Goal: Information Seeking & Learning: Learn about a topic

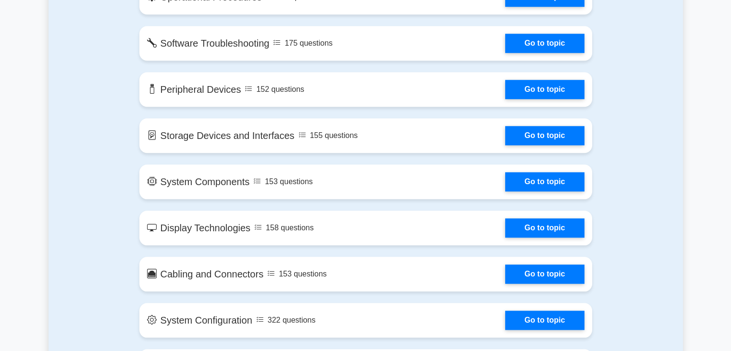
scroll to position [962, 0]
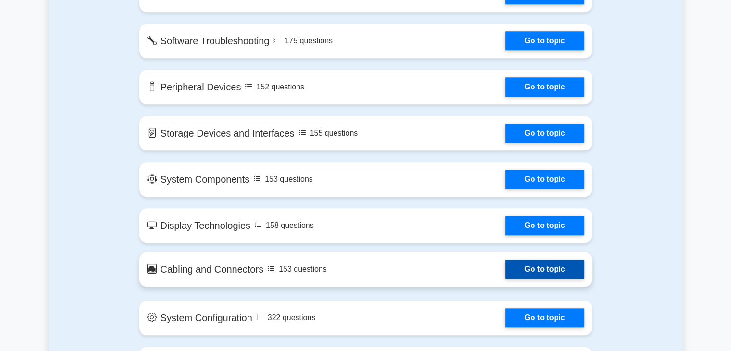
click at [558, 268] on link "Go to topic" at bounding box center [544, 269] width 79 height 19
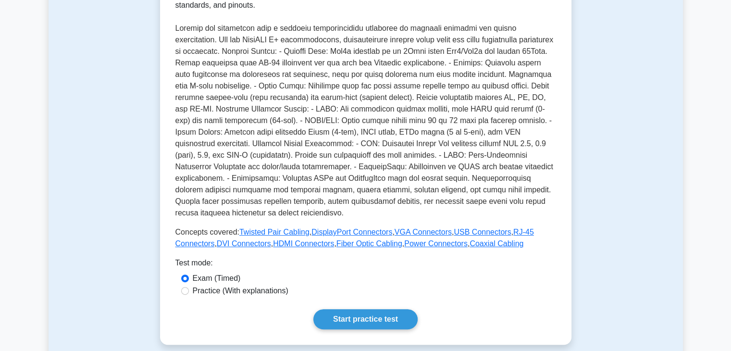
scroll to position [240, 0]
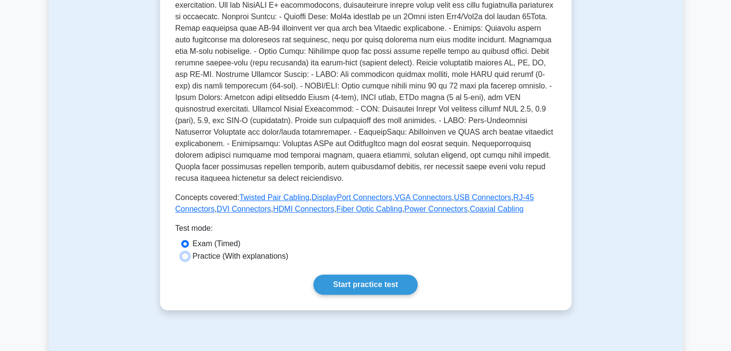
click at [183, 252] on input "Practice (With explanations)" at bounding box center [185, 256] width 8 height 8
radio input "true"
click at [358, 275] on link "Start practice test" at bounding box center [366, 285] width 104 height 20
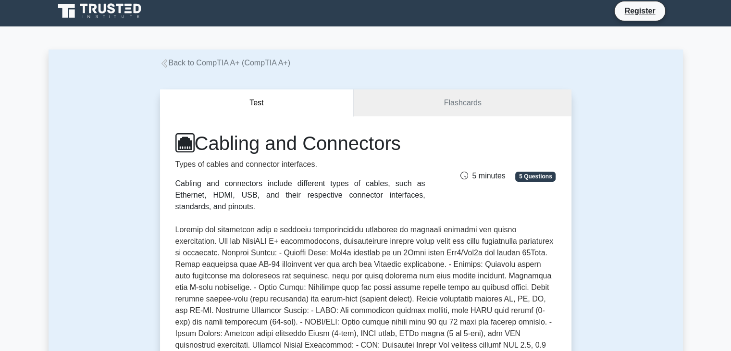
scroll to position [0, 0]
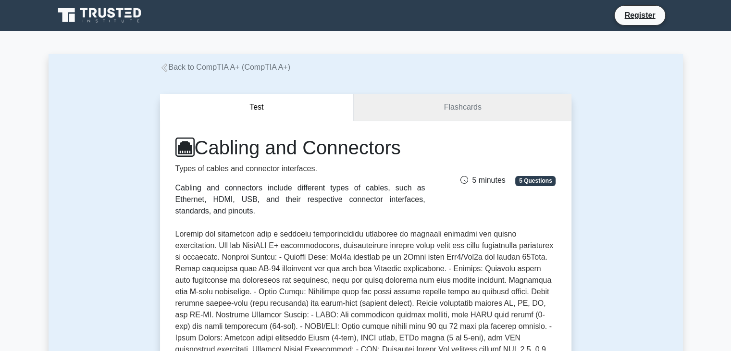
click at [464, 110] on link "Flashcards" at bounding box center [462, 107] width 217 height 27
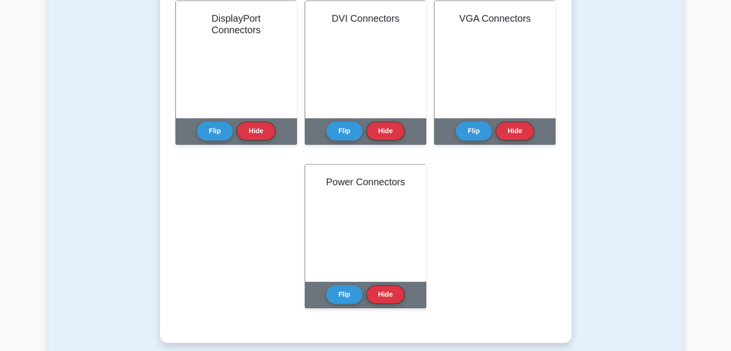
scroll to position [577, 0]
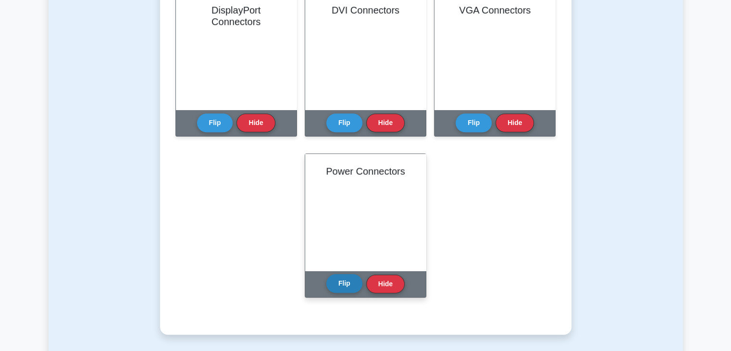
click at [342, 282] on button "Flip" at bounding box center [345, 283] width 36 height 19
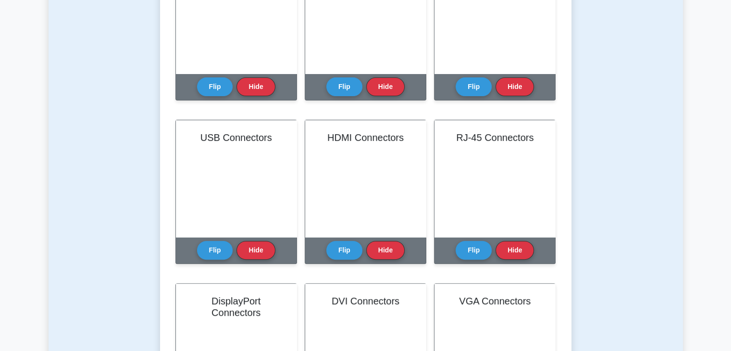
scroll to position [289, 0]
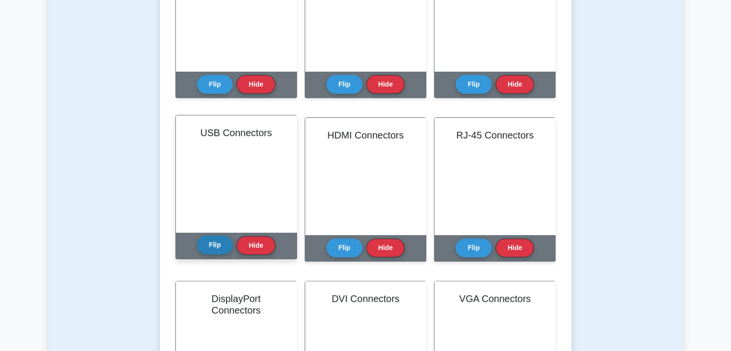
click at [215, 243] on button "Flip" at bounding box center [215, 245] width 36 height 19
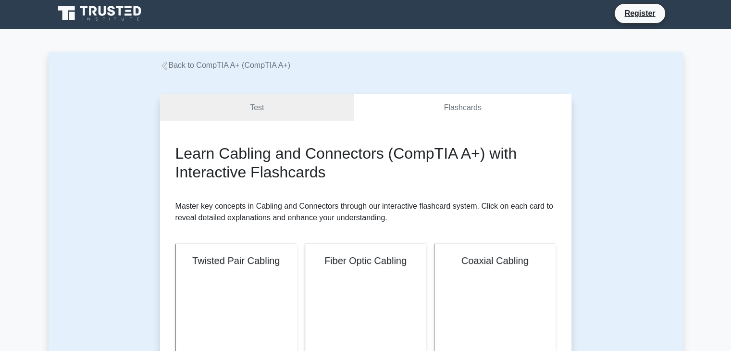
scroll to position [0, 0]
